Goal: Register for event/course

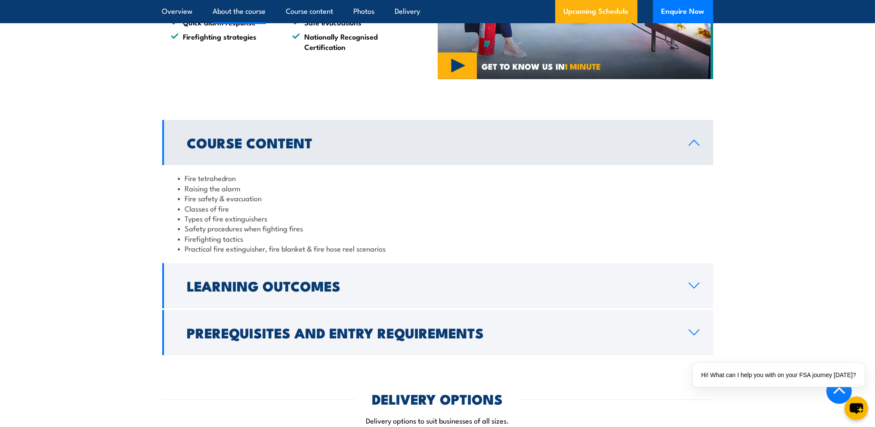
scroll to position [516, 0]
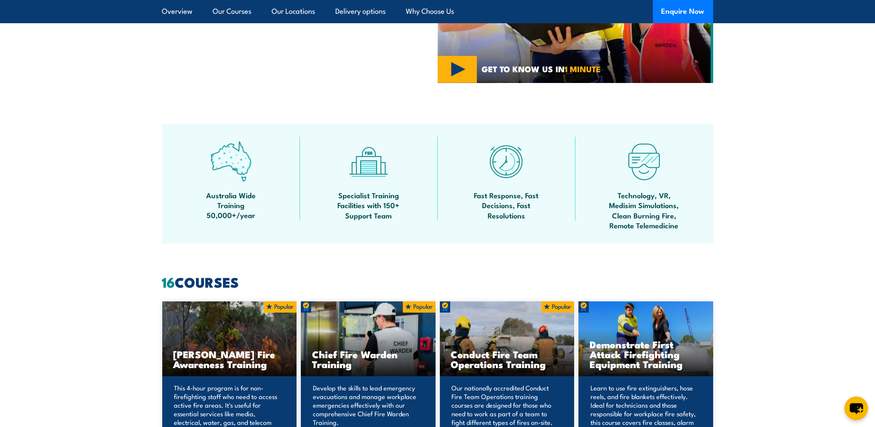
scroll to position [603, 0]
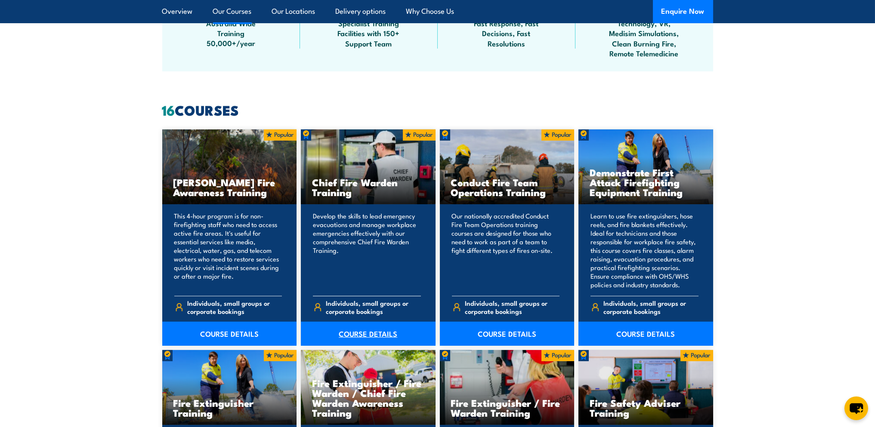
click at [371, 331] on link "COURSE DETAILS" at bounding box center [368, 334] width 135 height 24
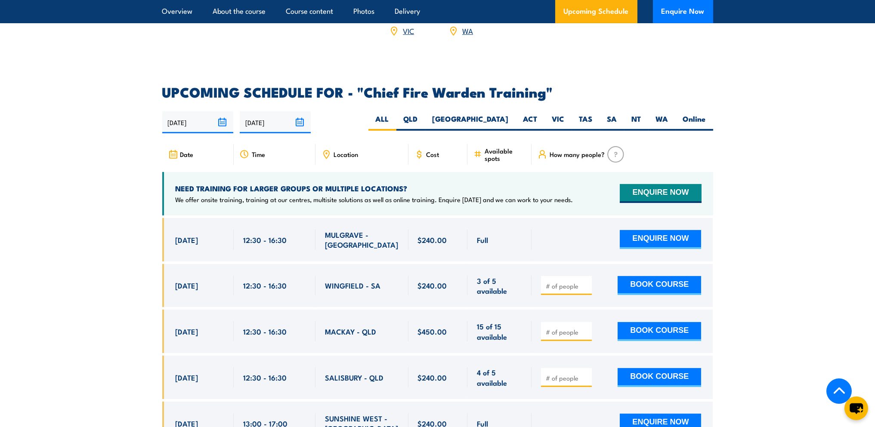
scroll to position [1463, 0]
